Goal: Download file/media

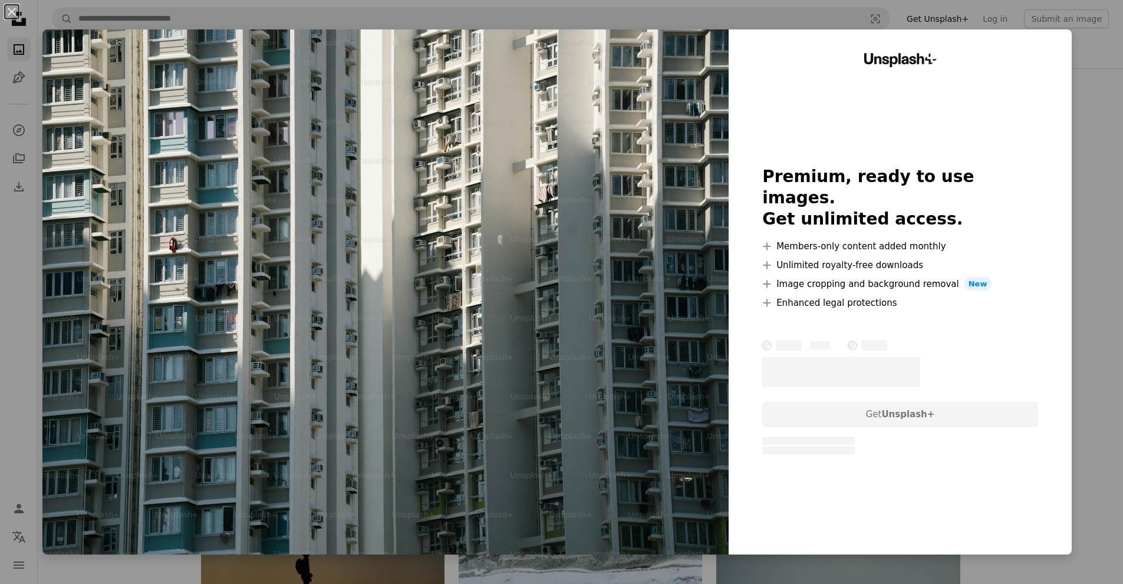
scroll to position [118, 0]
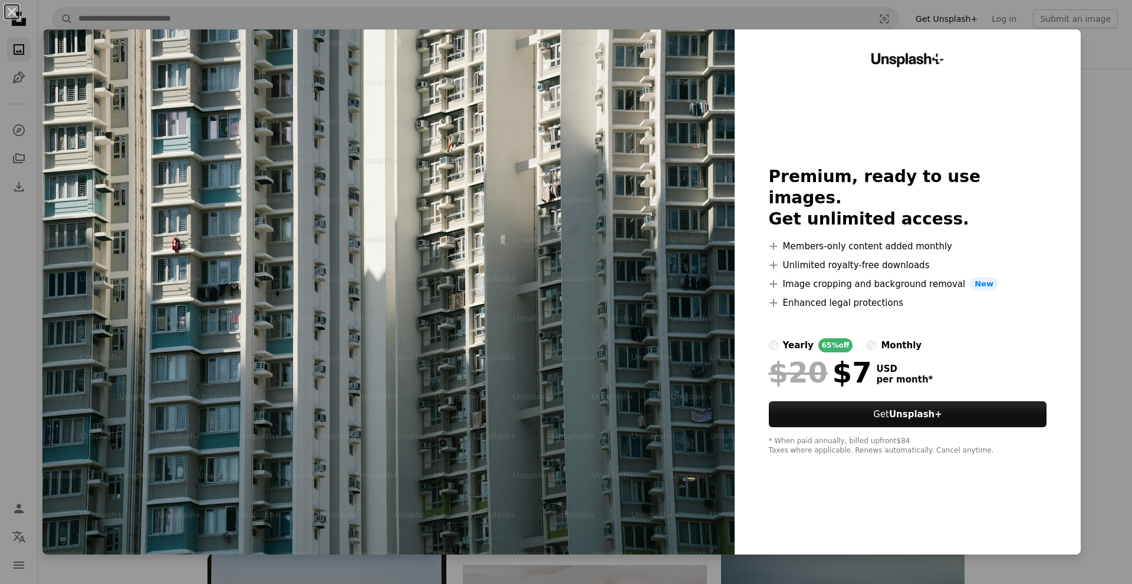
click at [1108, 205] on div "An X shape Unsplash+ Premium, ready to use images. Get unlimited access. A plus…" at bounding box center [566, 292] width 1132 height 584
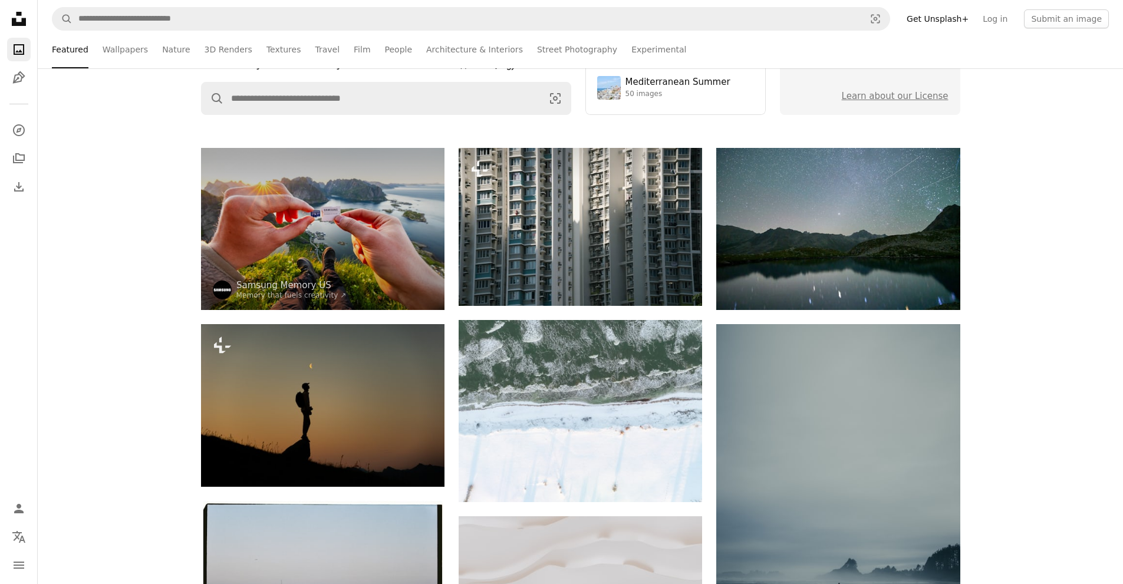
scroll to position [236, 0]
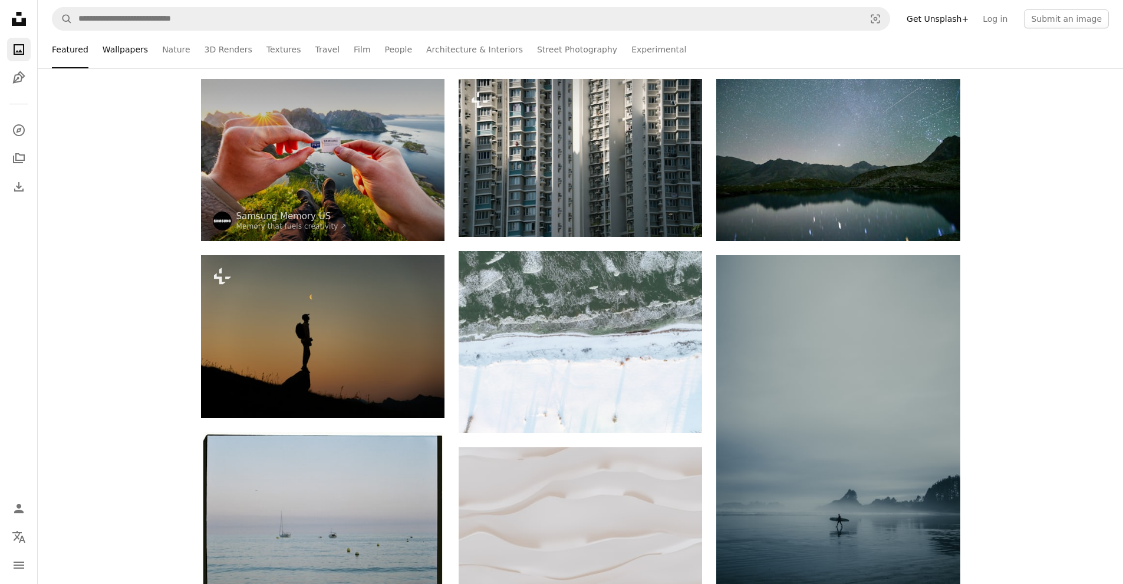
click at [122, 59] on link "Wallpapers" at bounding box center [125, 50] width 45 height 38
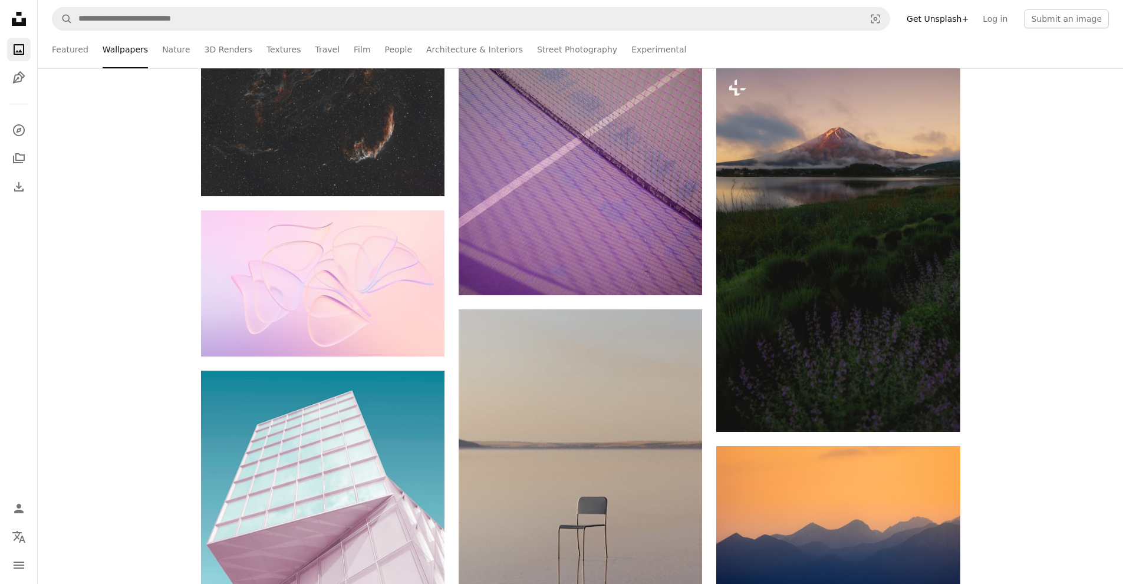
scroll to position [884, 0]
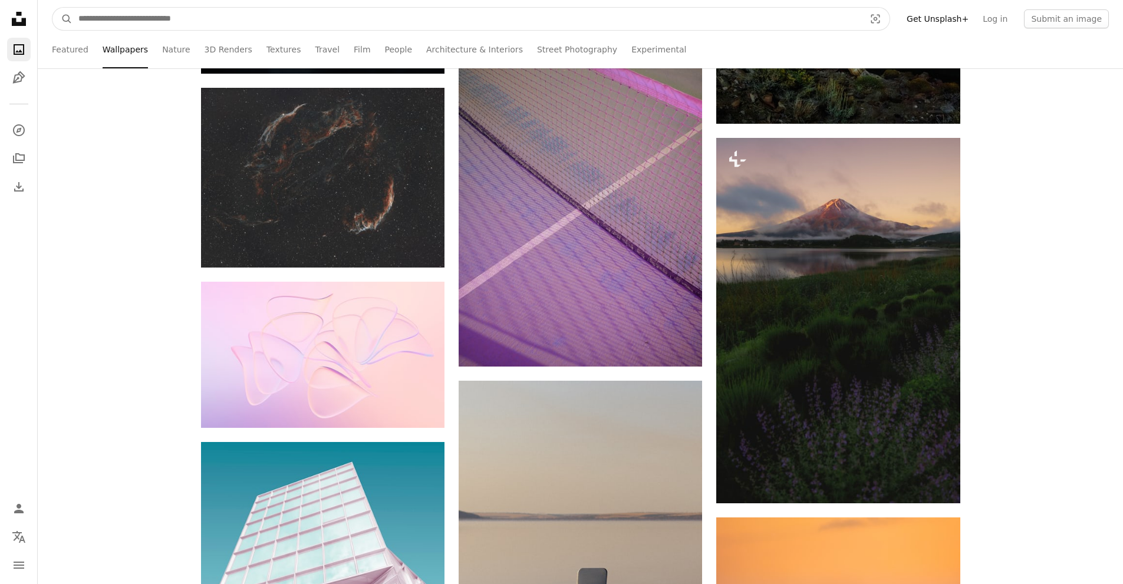
click at [156, 17] on input "Find visuals sitewide" at bounding box center [467, 19] width 789 height 22
type input "**********"
click button "A magnifying glass" at bounding box center [62, 19] width 20 height 22
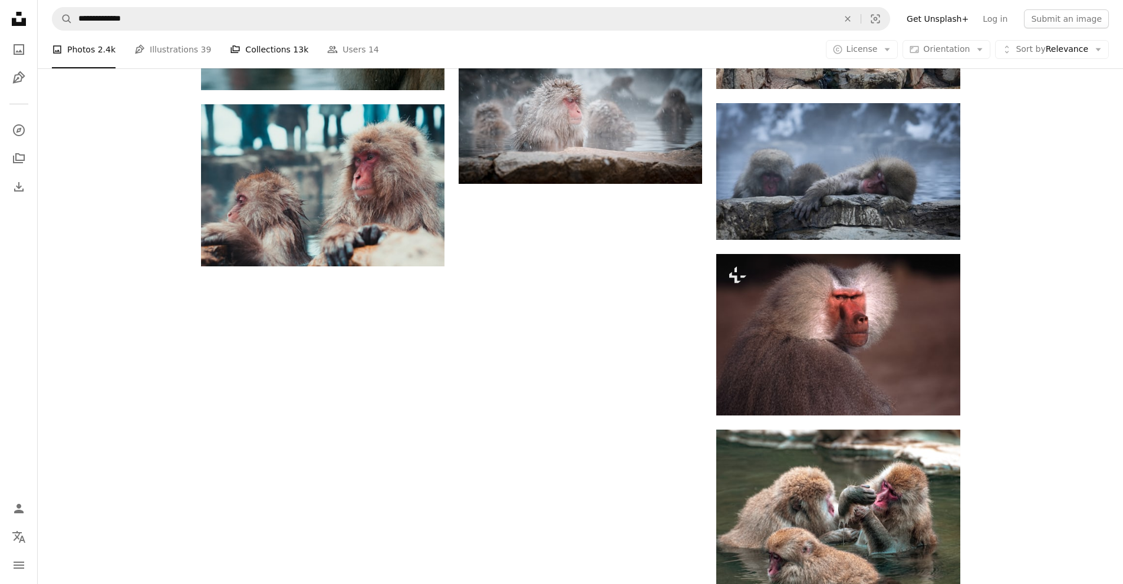
scroll to position [1474, 0]
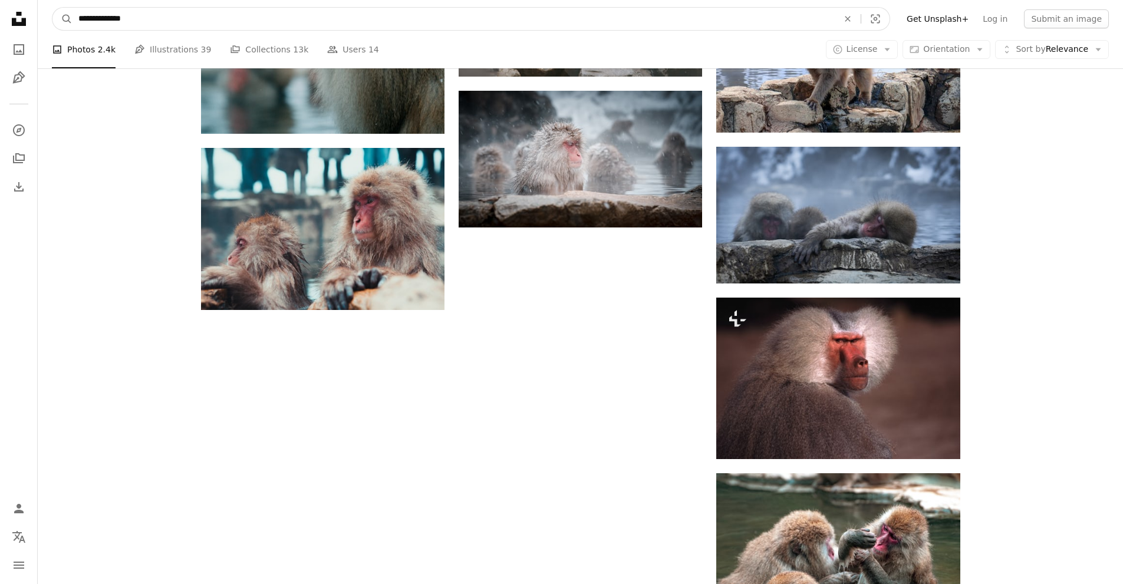
drag, startPoint x: 149, startPoint y: 16, endPoint x: 8, endPoint y: 29, distance: 142.1
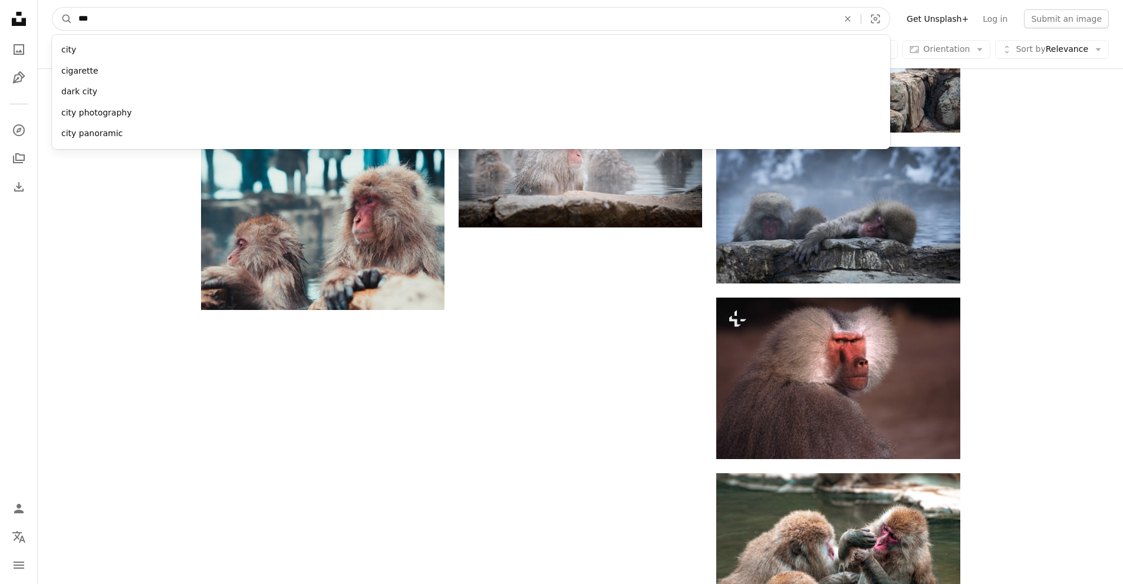
type input "****"
click button "A magnifying glass" at bounding box center [62, 19] width 20 height 22
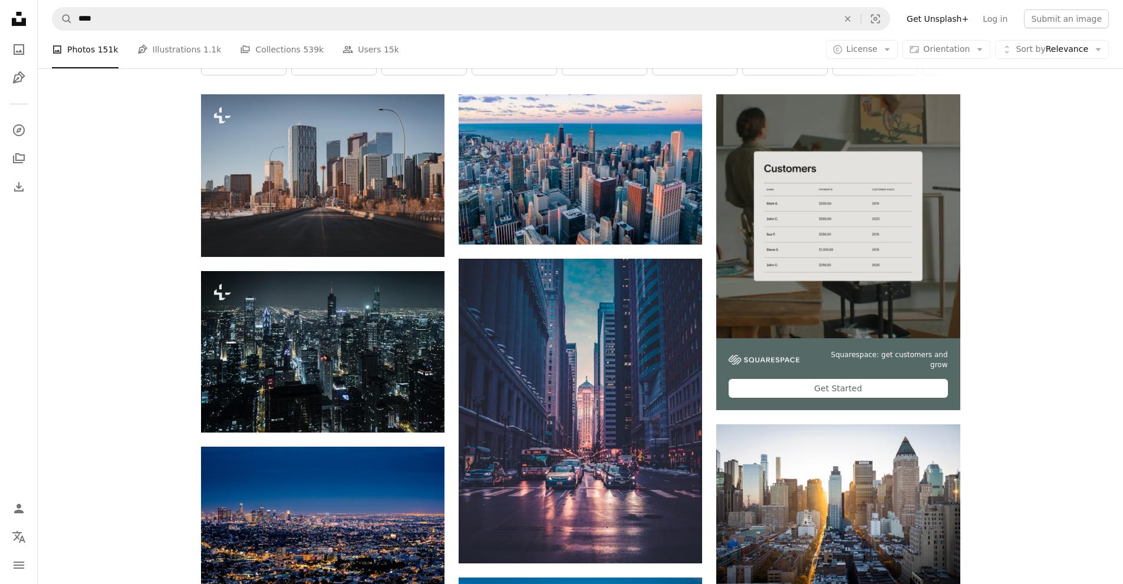
scroll to position [236, 0]
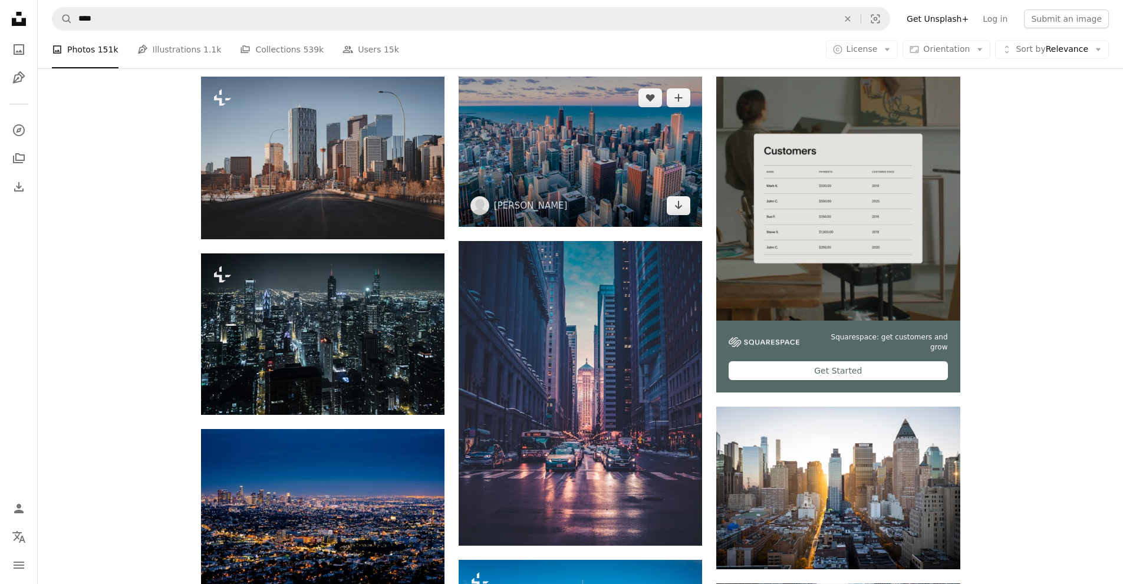
click at [589, 195] on img at bounding box center [580, 152] width 243 height 150
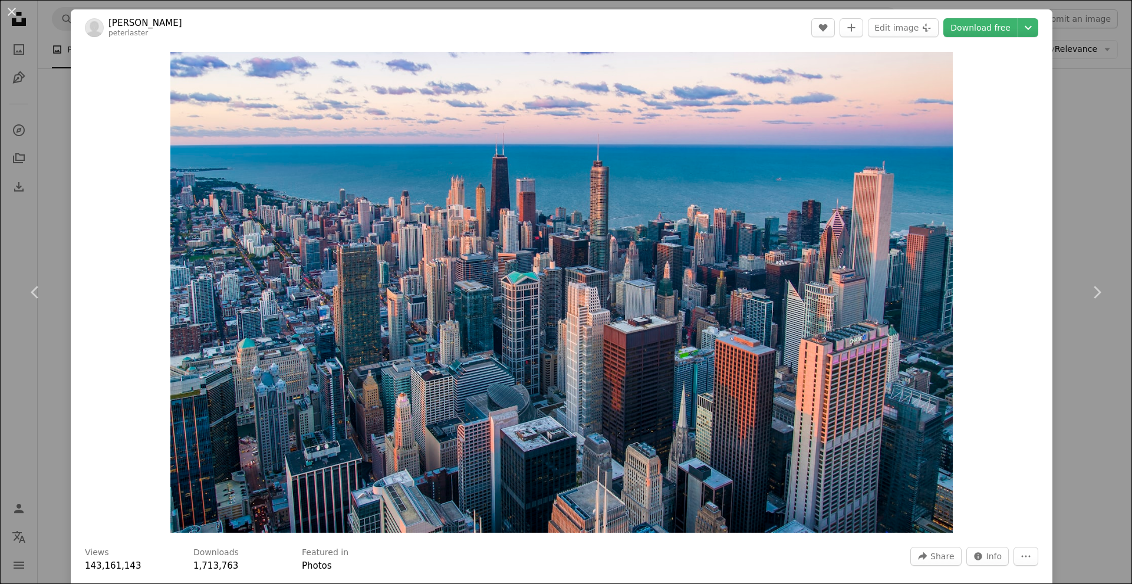
click at [1072, 115] on div "An X shape Chevron left Chevron right [PERSON_NAME] peterlaster A heart A plus …" at bounding box center [566, 292] width 1132 height 584
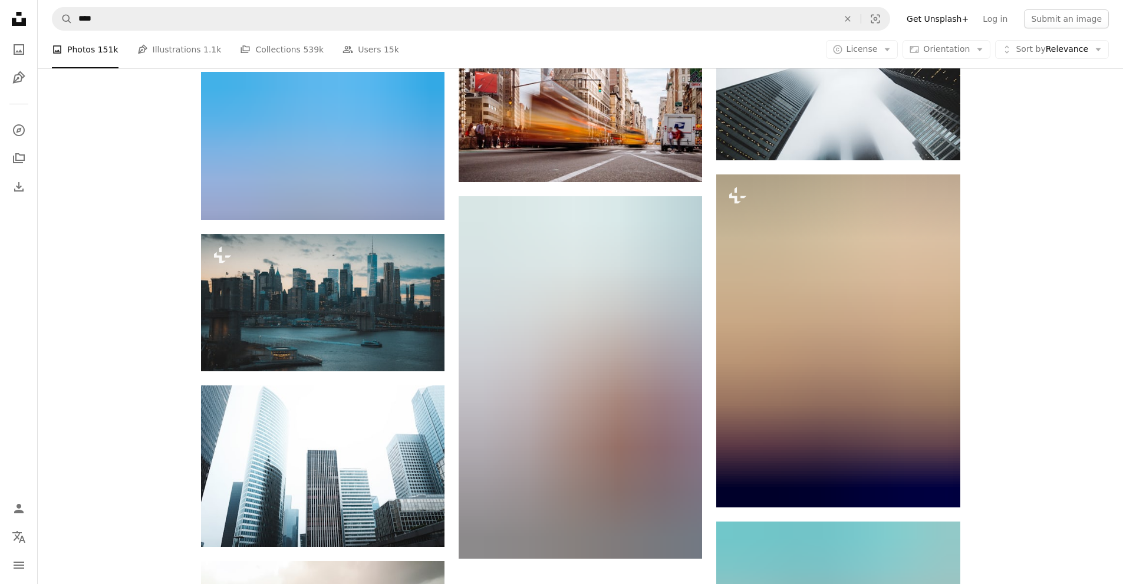
scroll to position [1179, 0]
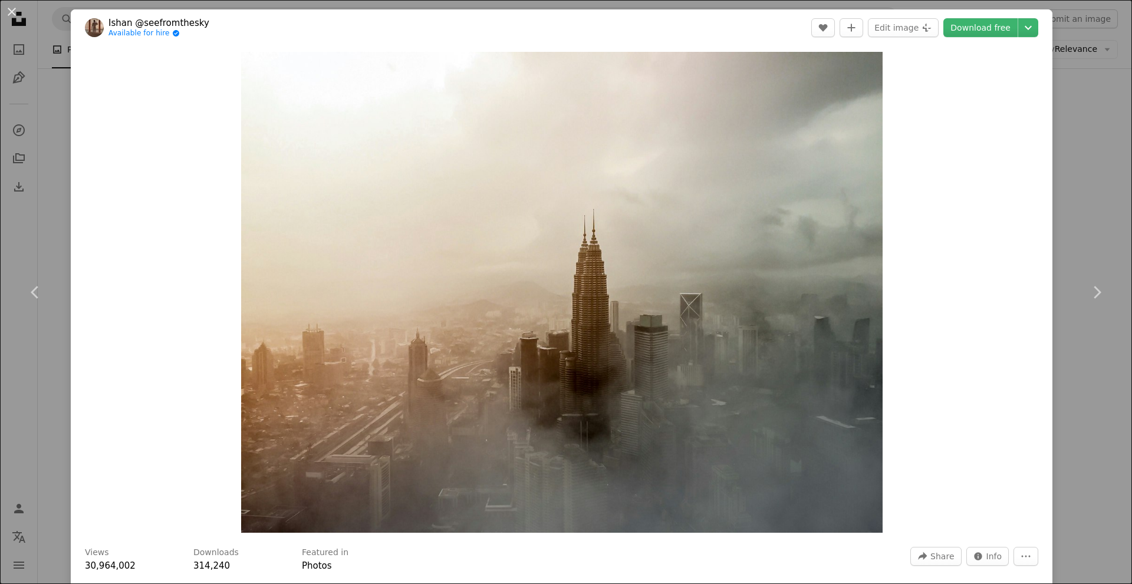
click at [1045, 233] on div "An X shape Chevron left Chevron right [PERSON_NAME] @seefromthesky Available fo…" at bounding box center [566, 292] width 1132 height 584
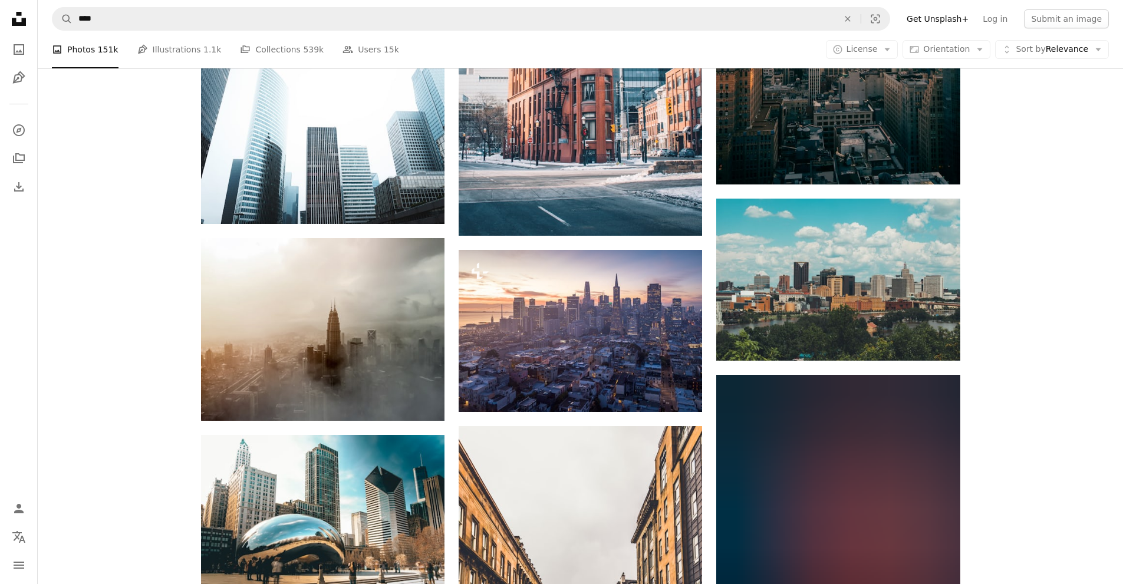
scroll to position [1533, 0]
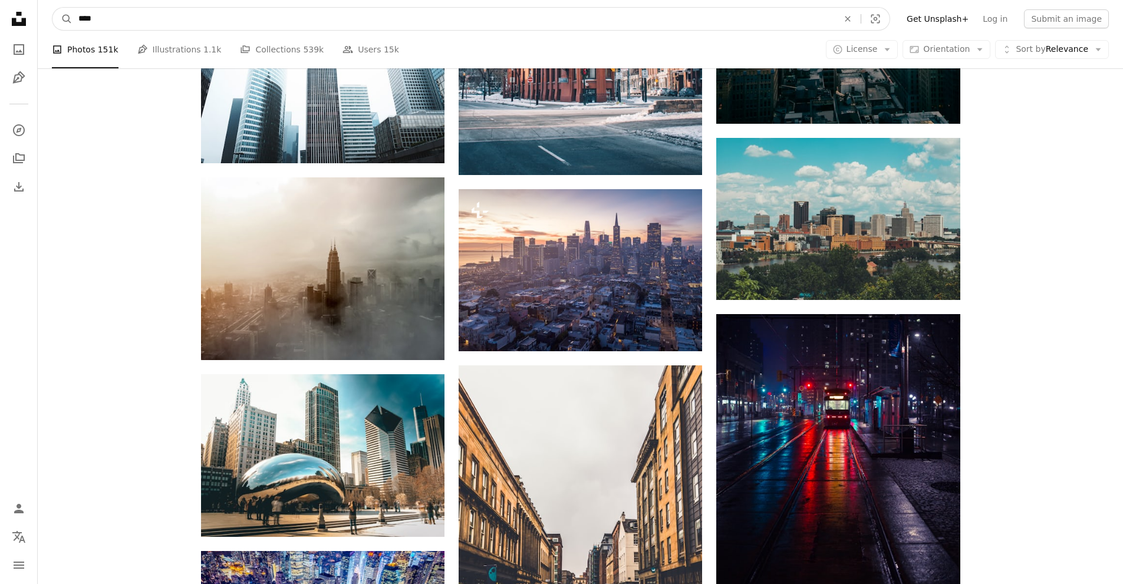
click at [130, 23] on input "****" at bounding box center [454, 19] width 762 height 22
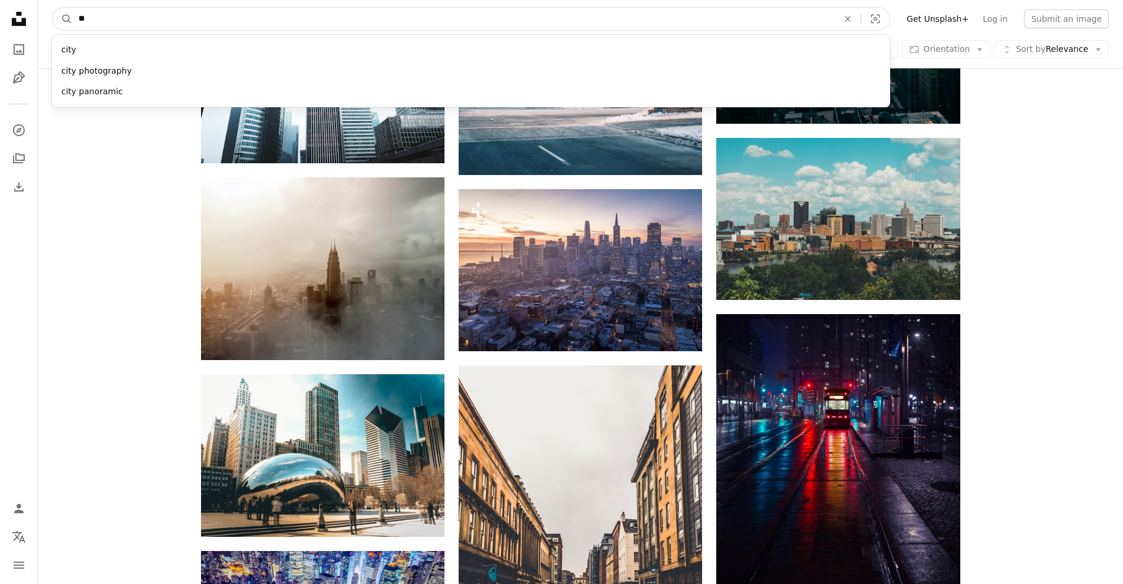
type input "*"
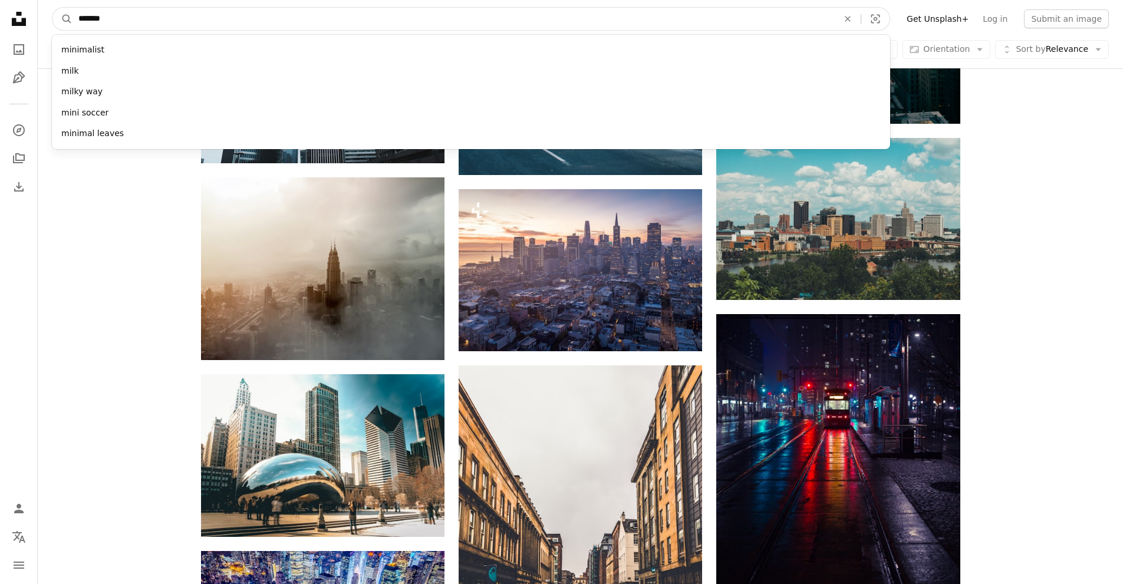
type input "********"
click button "A magnifying glass" at bounding box center [62, 19] width 20 height 22
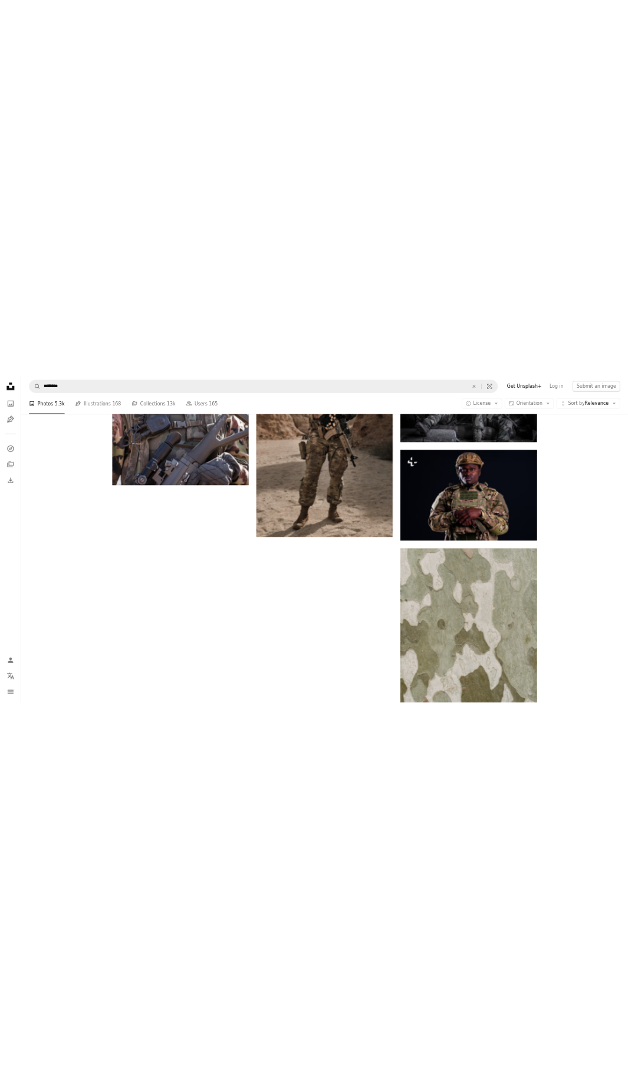
scroll to position [1187, 0]
